Goal: Task Accomplishment & Management: Complete application form

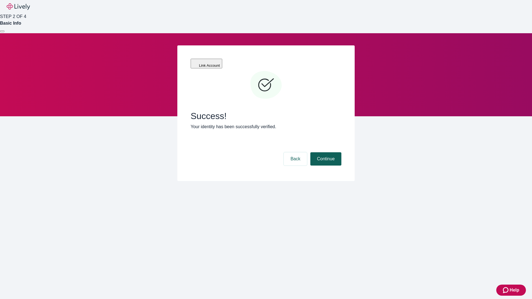
click at [325, 152] on button "Continue" at bounding box center [325, 158] width 31 height 13
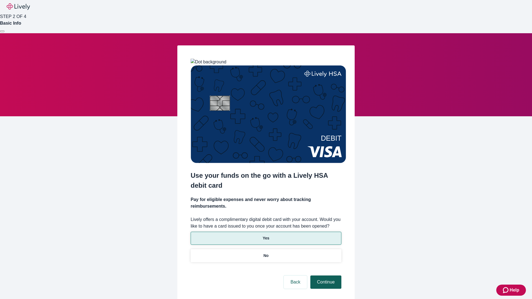
click at [266, 253] on p "No" at bounding box center [266, 256] width 5 height 6
click at [325, 276] on button "Continue" at bounding box center [325, 282] width 31 height 13
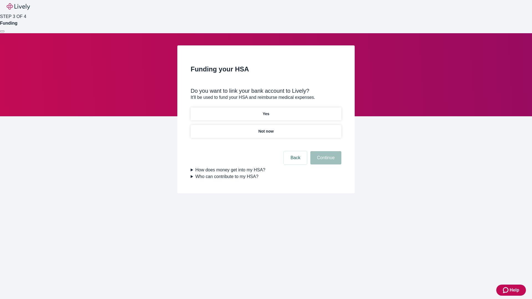
click at [266, 111] on p "Yes" at bounding box center [266, 114] width 7 height 6
click at [325, 151] on button "Continue" at bounding box center [325, 157] width 31 height 13
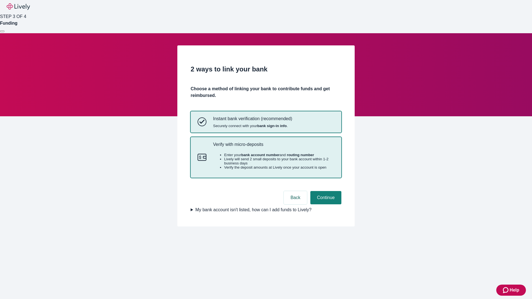
click at [274, 147] on p "Verify with micro-deposits" at bounding box center [273, 144] width 121 height 5
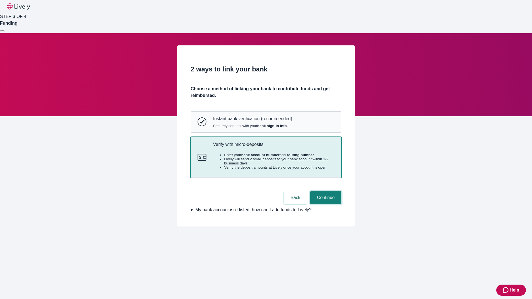
click at [325, 205] on button "Continue" at bounding box center [325, 197] width 31 height 13
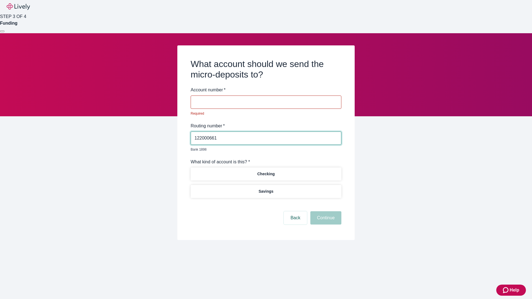
type input "122000661"
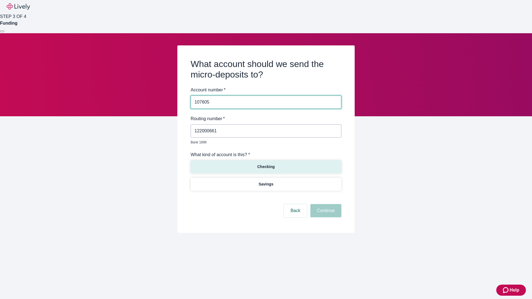
type input "107605"
click at [266, 164] on p "Checking" at bounding box center [265, 167] width 17 height 6
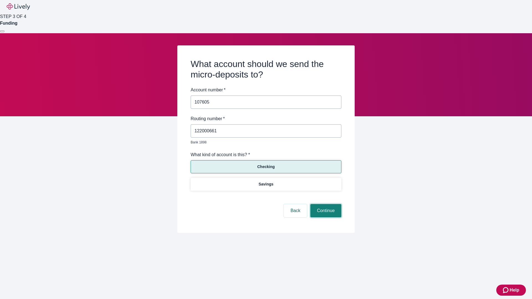
click at [325, 205] on button "Continue" at bounding box center [325, 210] width 31 height 13
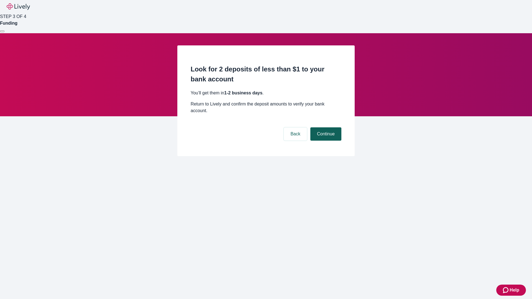
click at [325, 127] on button "Continue" at bounding box center [325, 133] width 31 height 13
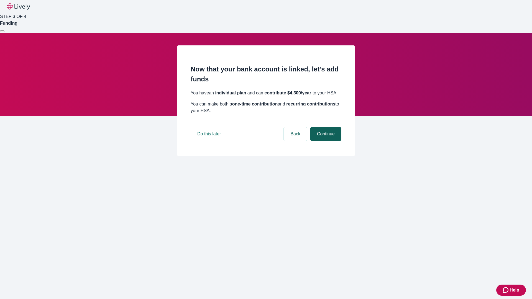
click at [325, 141] on button "Continue" at bounding box center [325, 133] width 31 height 13
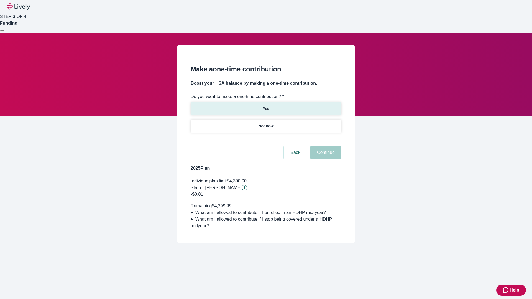
click at [266, 106] on p "Yes" at bounding box center [266, 109] width 7 height 6
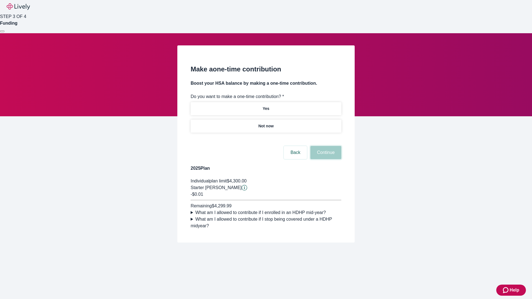
click at [325, 159] on button "Continue" at bounding box center [325, 152] width 31 height 13
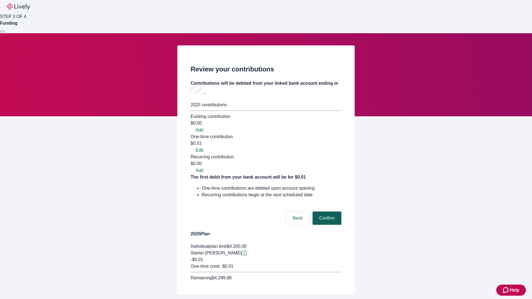
click at [326, 212] on button "Confirm" at bounding box center [327, 218] width 29 height 13
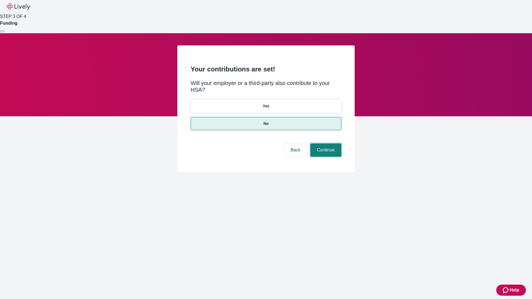
click at [325, 144] on button "Continue" at bounding box center [325, 150] width 31 height 13
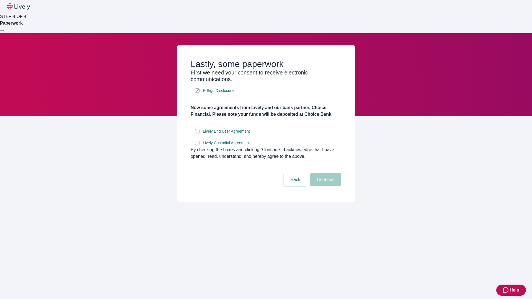
click at [197, 134] on input "Lively End User Agreement" at bounding box center [197, 131] width 4 height 4
checkbox input "true"
click at [197, 145] on input "Lively Custodial Agreement" at bounding box center [197, 143] width 4 height 4
checkbox input "true"
click at [325, 187] on button "Continue" at bounding box center [325, 179] width 31 height 13
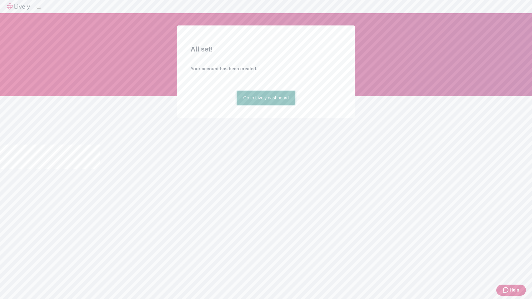
click at [266, 105] on link "Go to Lively dashboard" at bounding box center [266, 97] width 59 height 13
